Goal: Download file/media

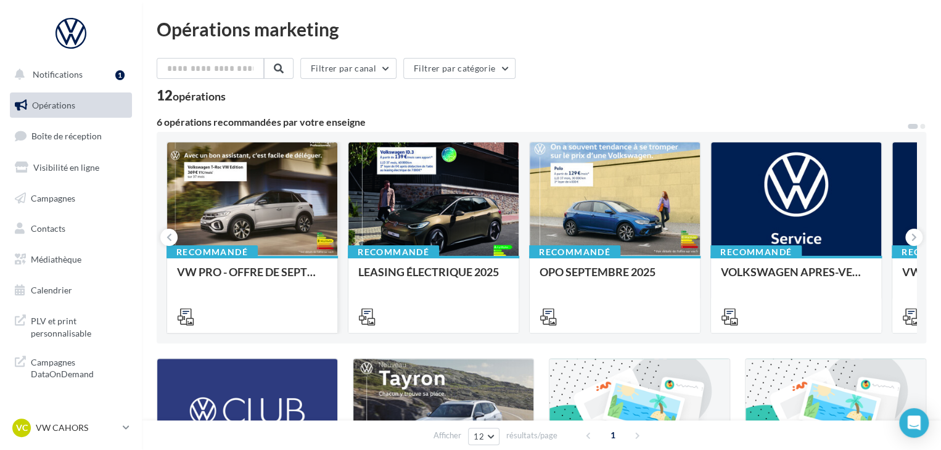
click at [289, 186] on div at bounding box center [252, 199] width 170 height 115
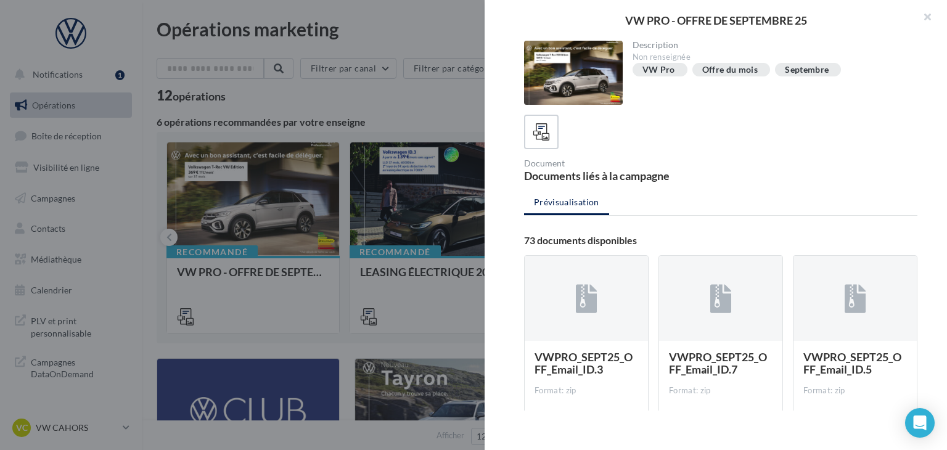
click at [583, 297] on icon at bounding box center [587, 299] width 22 height 28
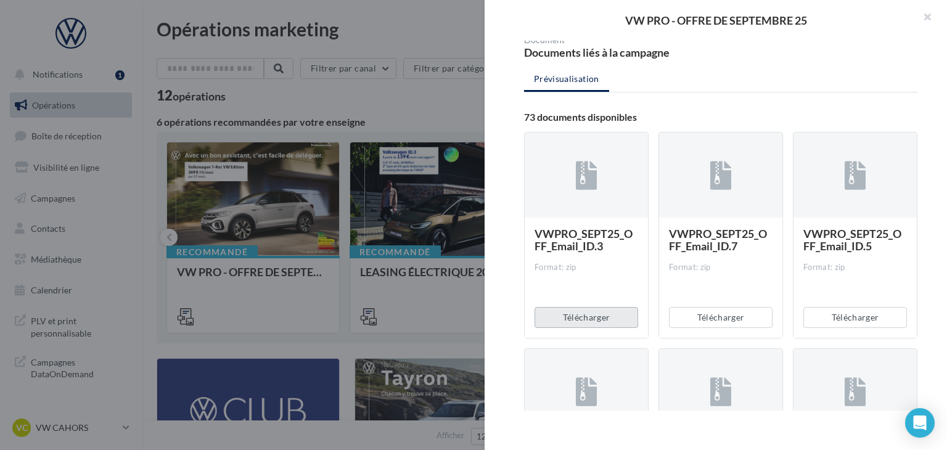
click at [553, 313] on button "Télécharger" at bounding box center [587, 317] width 104 height 21
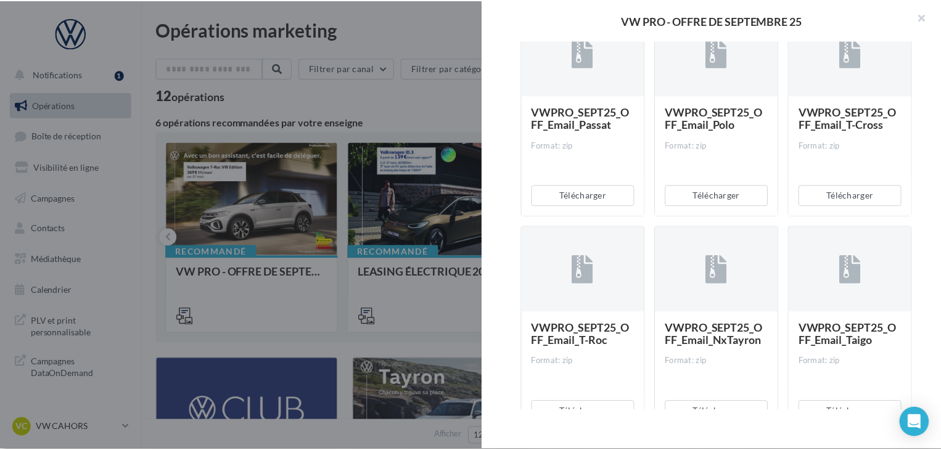
scroll to position [987, 0]
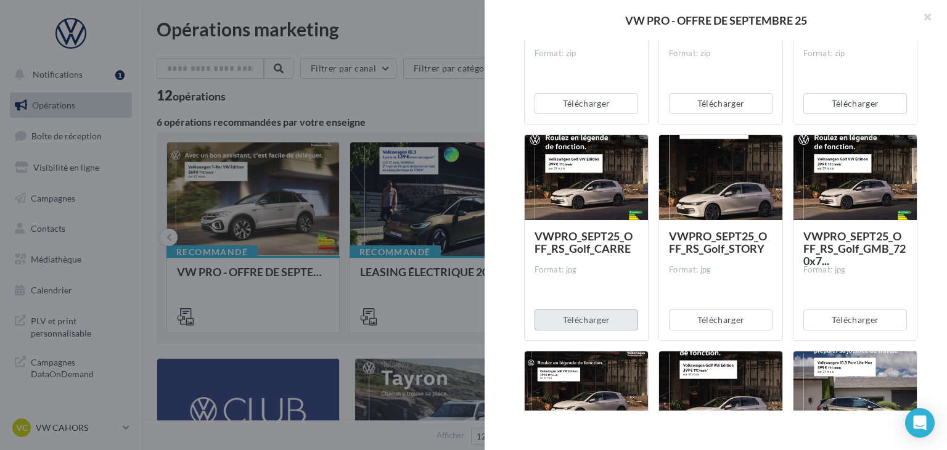
click at [602, 321] on button "Télécharger" at bounding box center [587, 320] width 104 height 21
click at [926, 15] on button "button" at bounding box center [922, 18] width 49 height 37
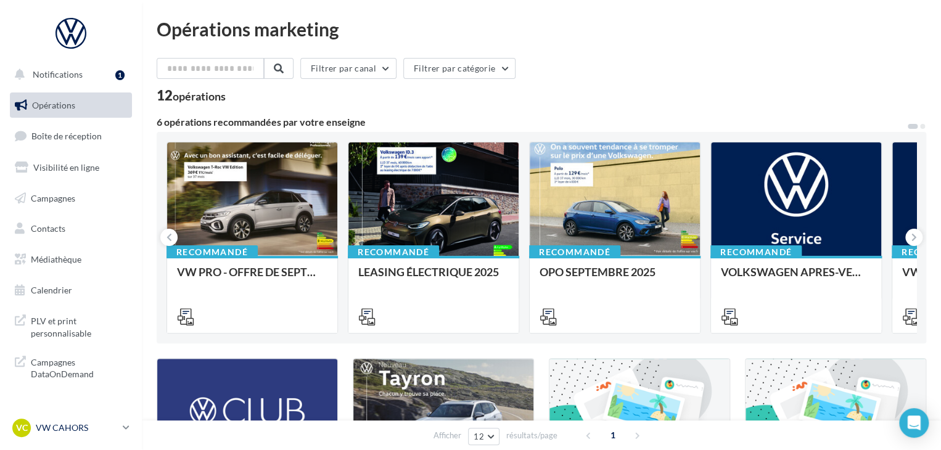
click at [101, 424] on p "VW CAHORS" at bounding box center [77, 428] width 82 height 12
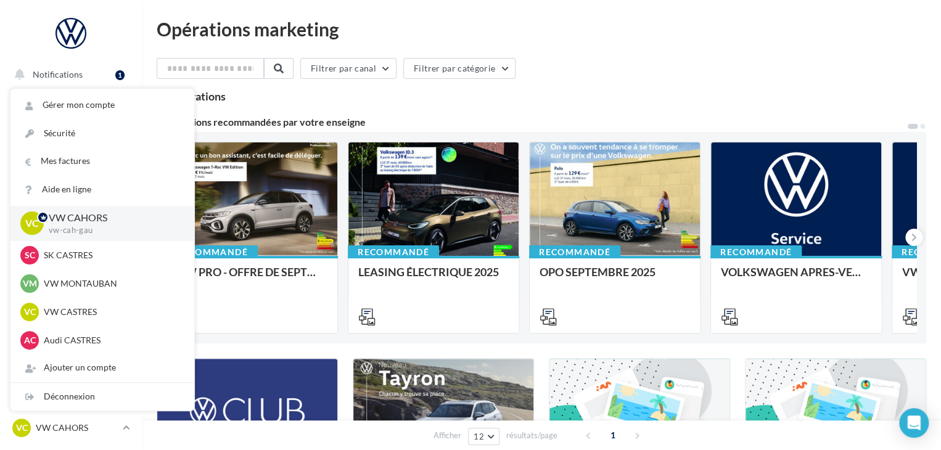
click at [67, 228] on p "vw-cah-gau" at bounding box center [112, 230] width 126 height 11
click at [78, 343] on p "Audi CASTRES" at bounding box center [112, 340] width 136 height 12
